Goal: Navigation & Orientation: Find specific page/section

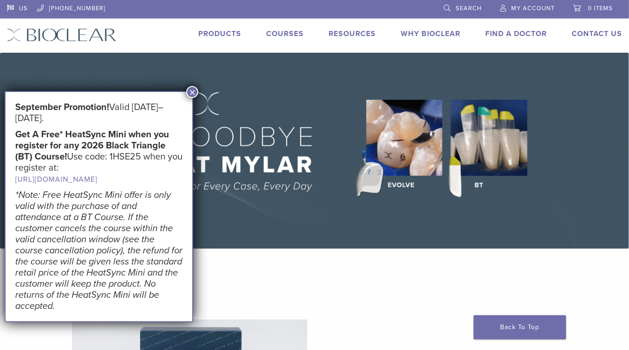
click at [191, 88] on button "×" at bounding box center [192, 92] width 12 height 12
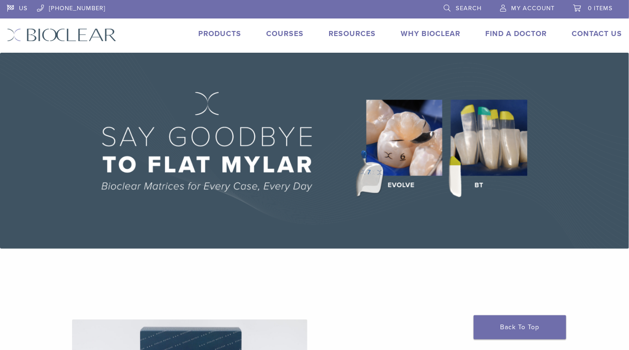
click at [418, 33] on link "Why Bioclear" at bounding box center [431, 33] width 60 height 9
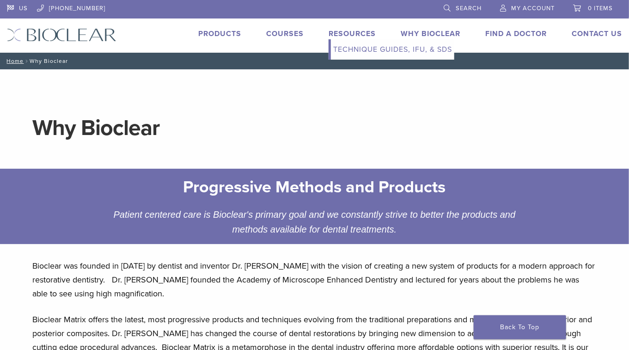
click at [339, 48] on link "Technique Guides, IFU, & SDS" at bounding box center [392, 49] width 123 height 20
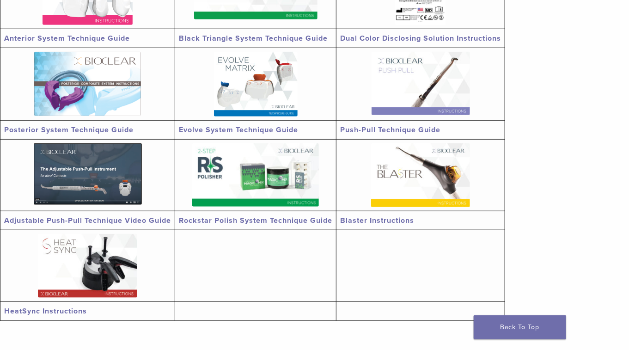
scroll to position [277, 0]
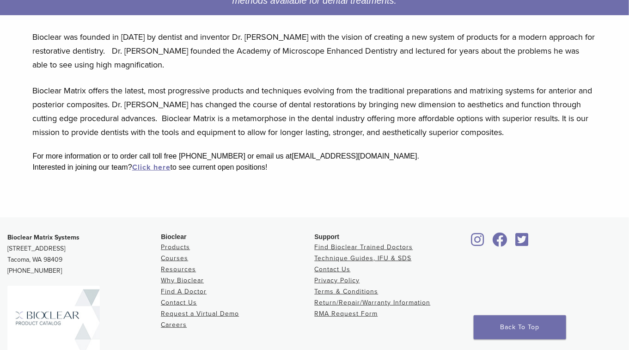
scroll to position [317, 0]
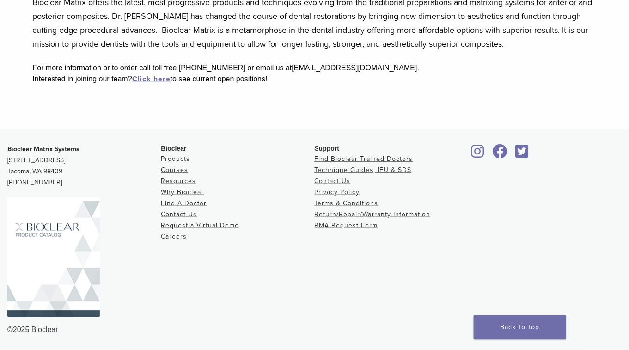
click at [184, 157] on link "Products" at bounding box center [175, 159] width 29 height 8
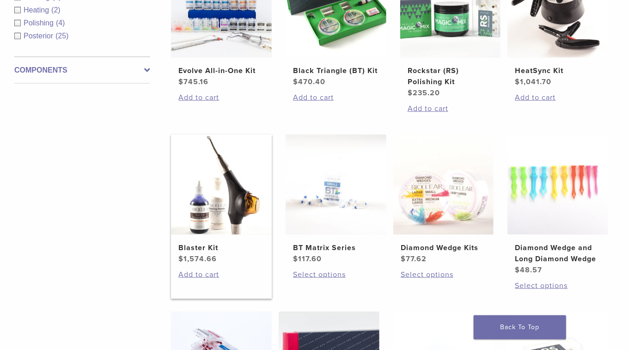
scroll to position [416, 0]
